Goal: Information Seeking & Learning: Learn about a topic

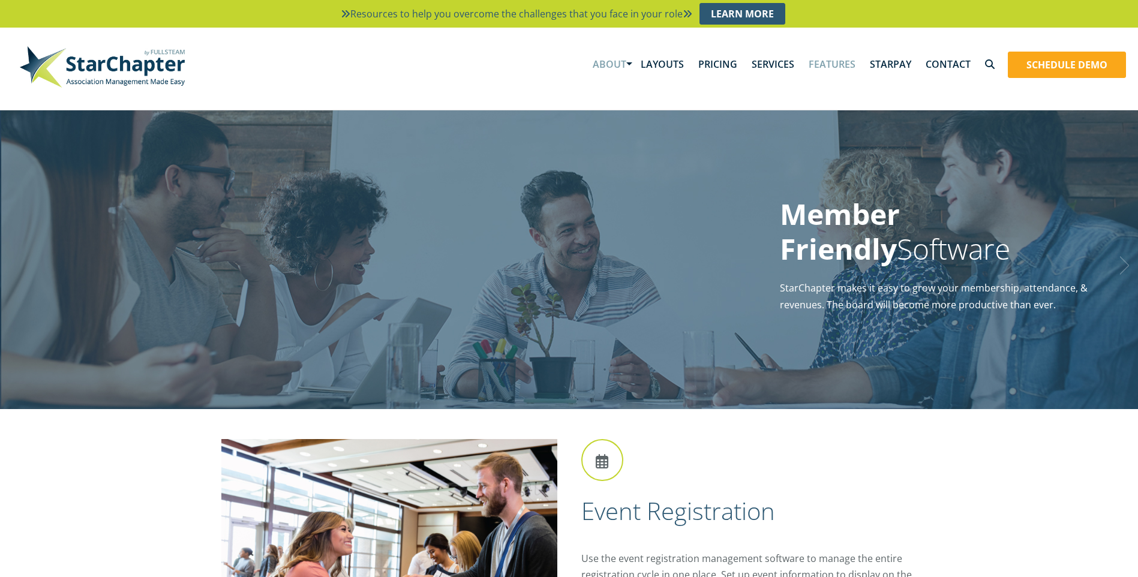
click at [634, 62] on link "About" at bounding box center [610, 64] width 48 height 37
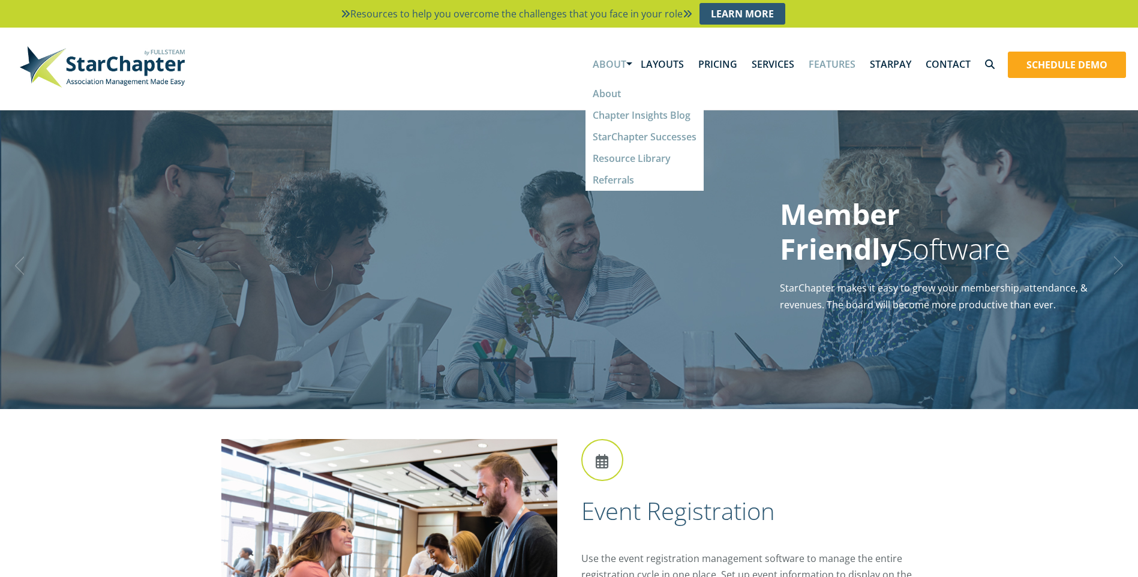
click at [496, 268] on img at bounding box center [573, 259] width 1147 height 299
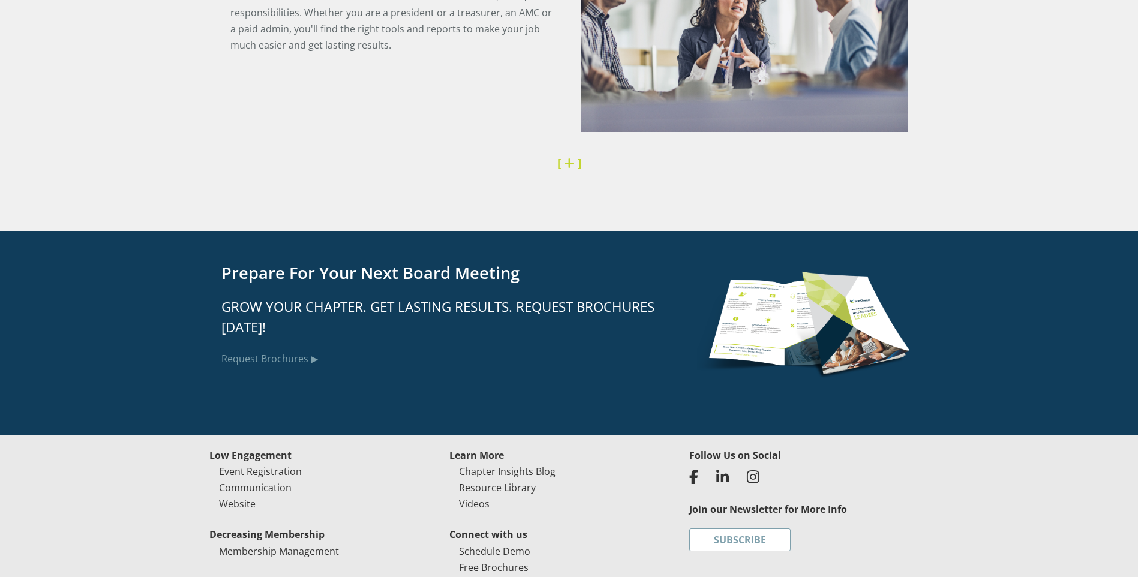
scroll to position [2999, 0]
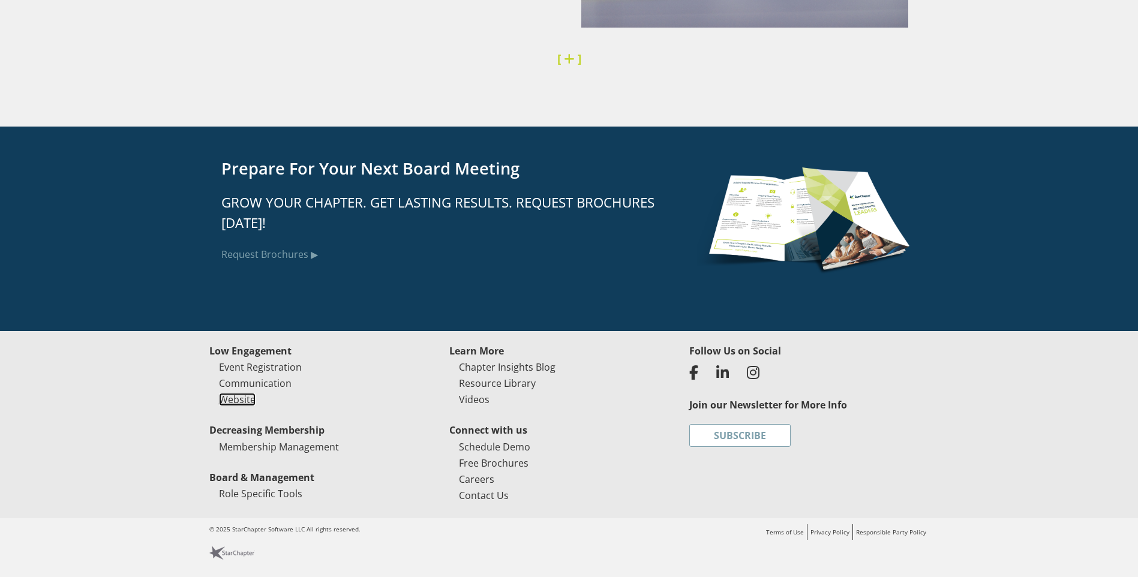
click at [231, 401] on link "Website" at bounding box center [237, 399] width 37 height 13
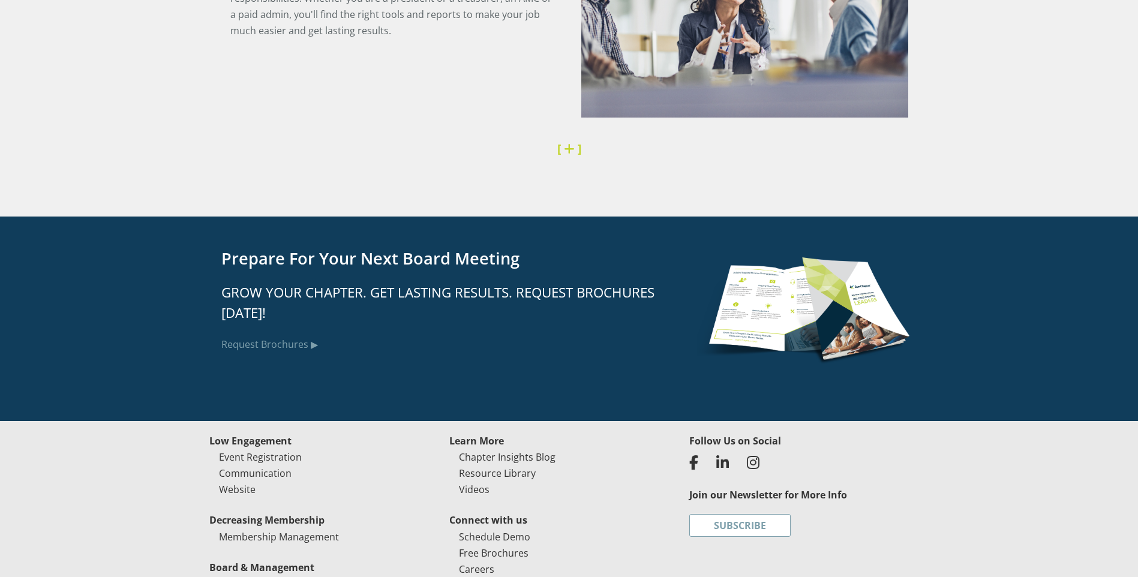
scroll to position [2999, 0]
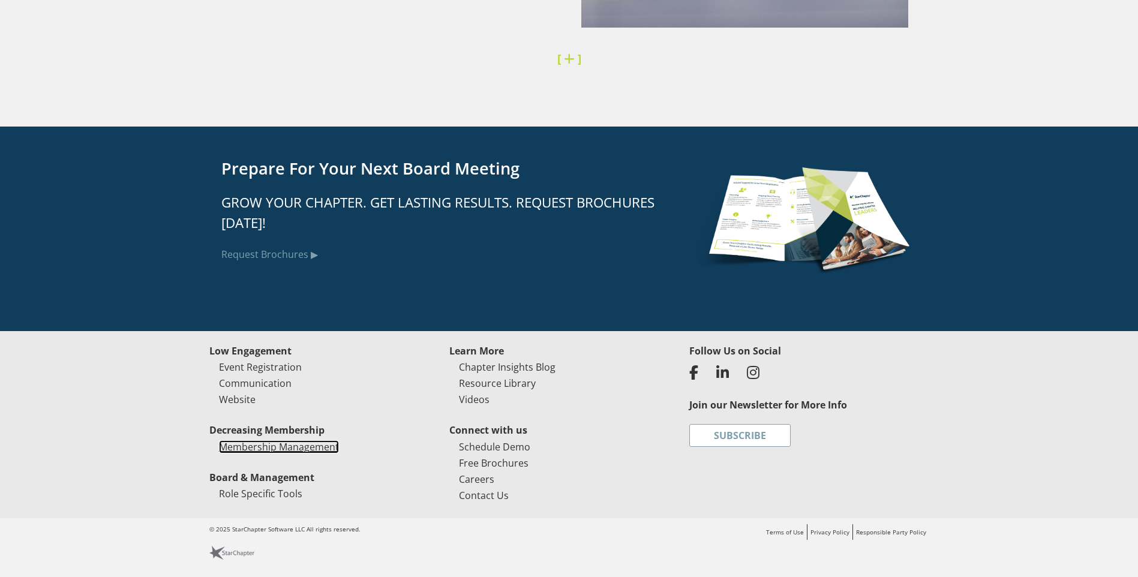
click at [296, 447] on link "Membership Management" at bounding box center [279, 446] width 120 height 13
click at [272, 367] on link "Event Registration" at bounding box center [260, 367] width 83 height 13
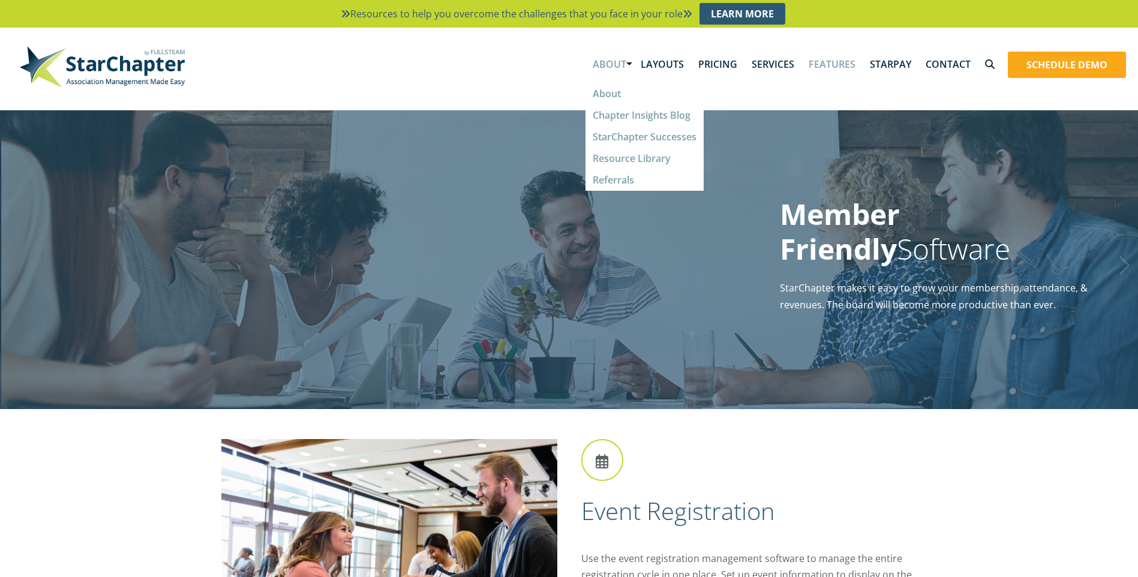
click at [809, 105] on div "Resources to help you overcome the challenges that you face in your role Learn …" at bounding box center [569, 55] width 1138 height 110
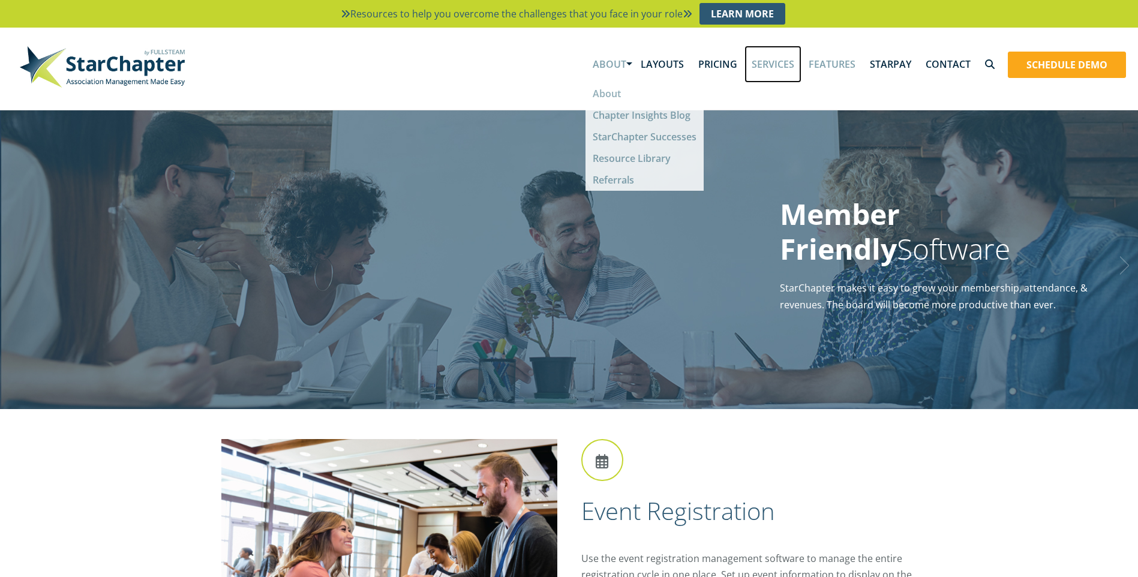
click at [769, 68] on link "Services" at bounding box center [773, 64] width 57 height 37
